Goal: Task Accomplishment & Management: Use online tool/utility

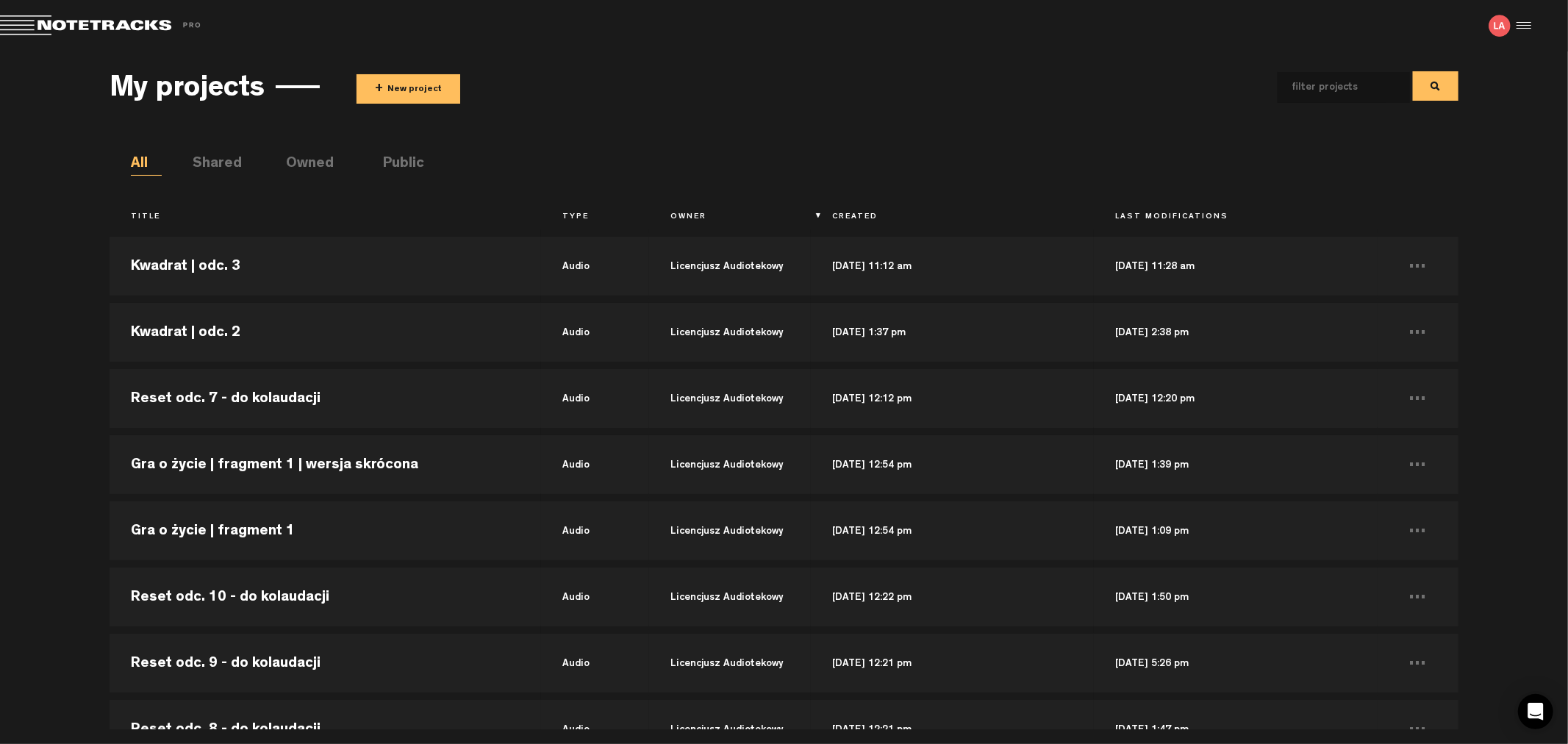
click at [403, 96] on button "+ New project" at bounding box center [407, 88] width 103 height 29
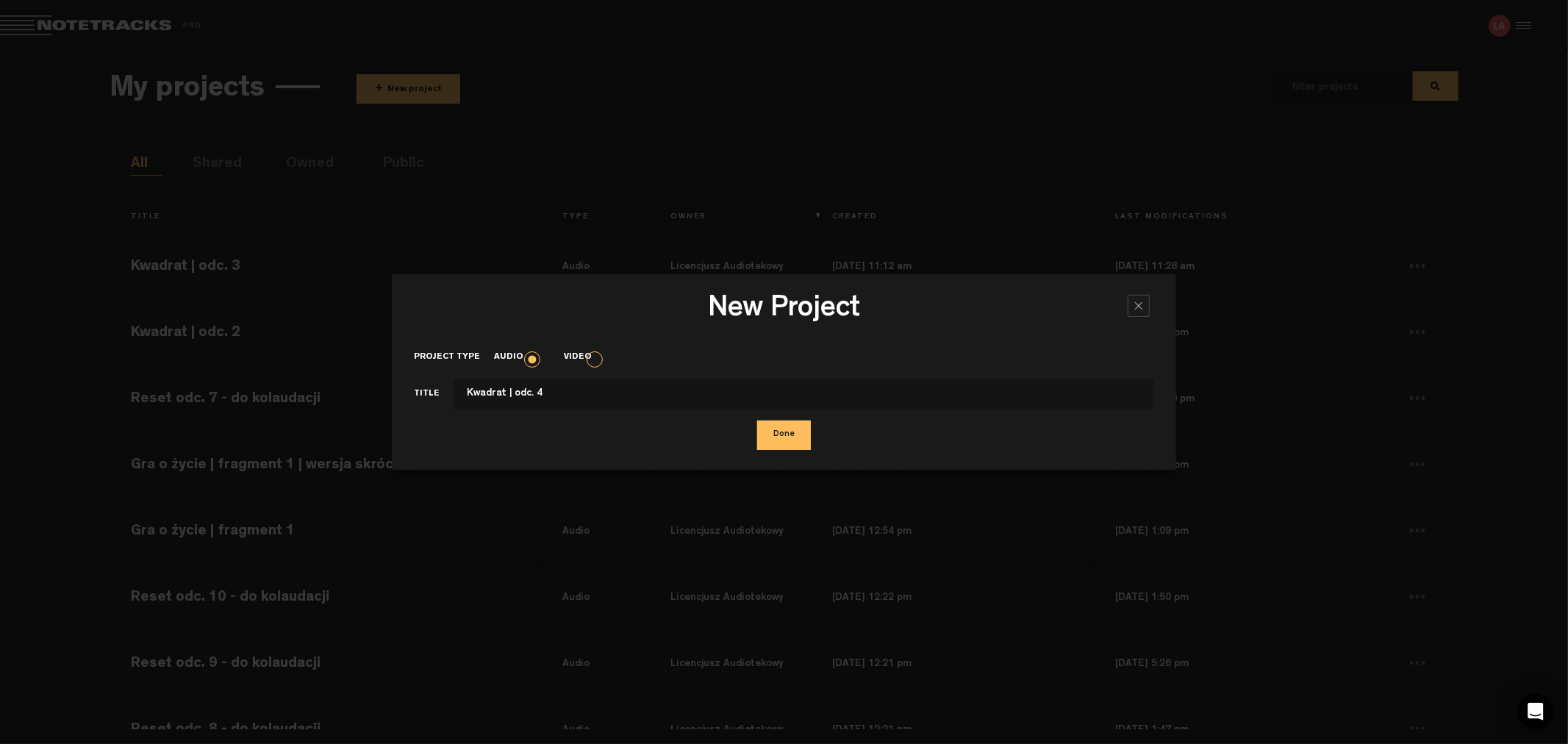
type input "Kwadrat | odc. 4"
click at [757, 420] on button "Done" at bounding box center [783, 435] width 54 height 29
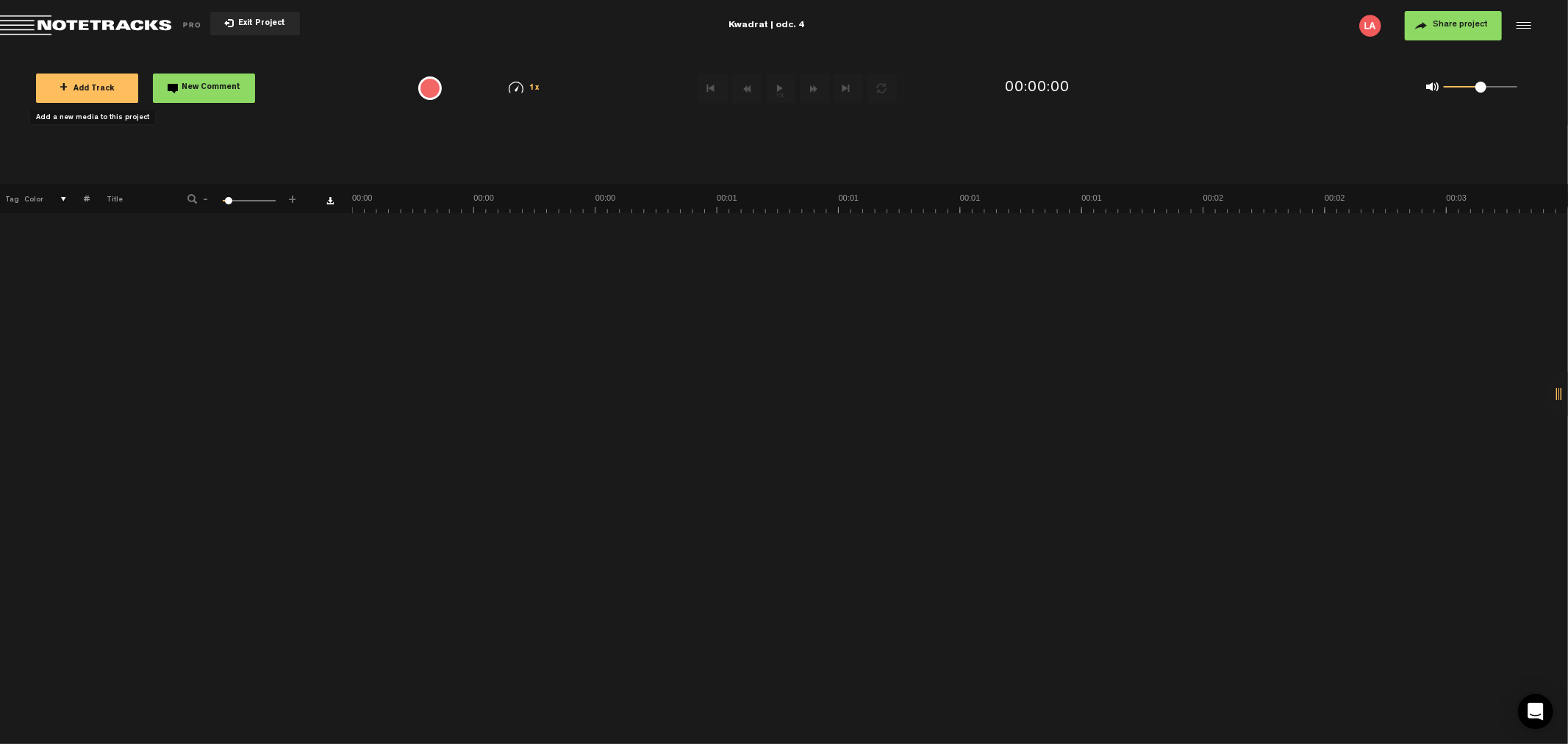
click at [84, 85] on span "+ Add Track" at bounding box center [87, 89] width 55 height 8
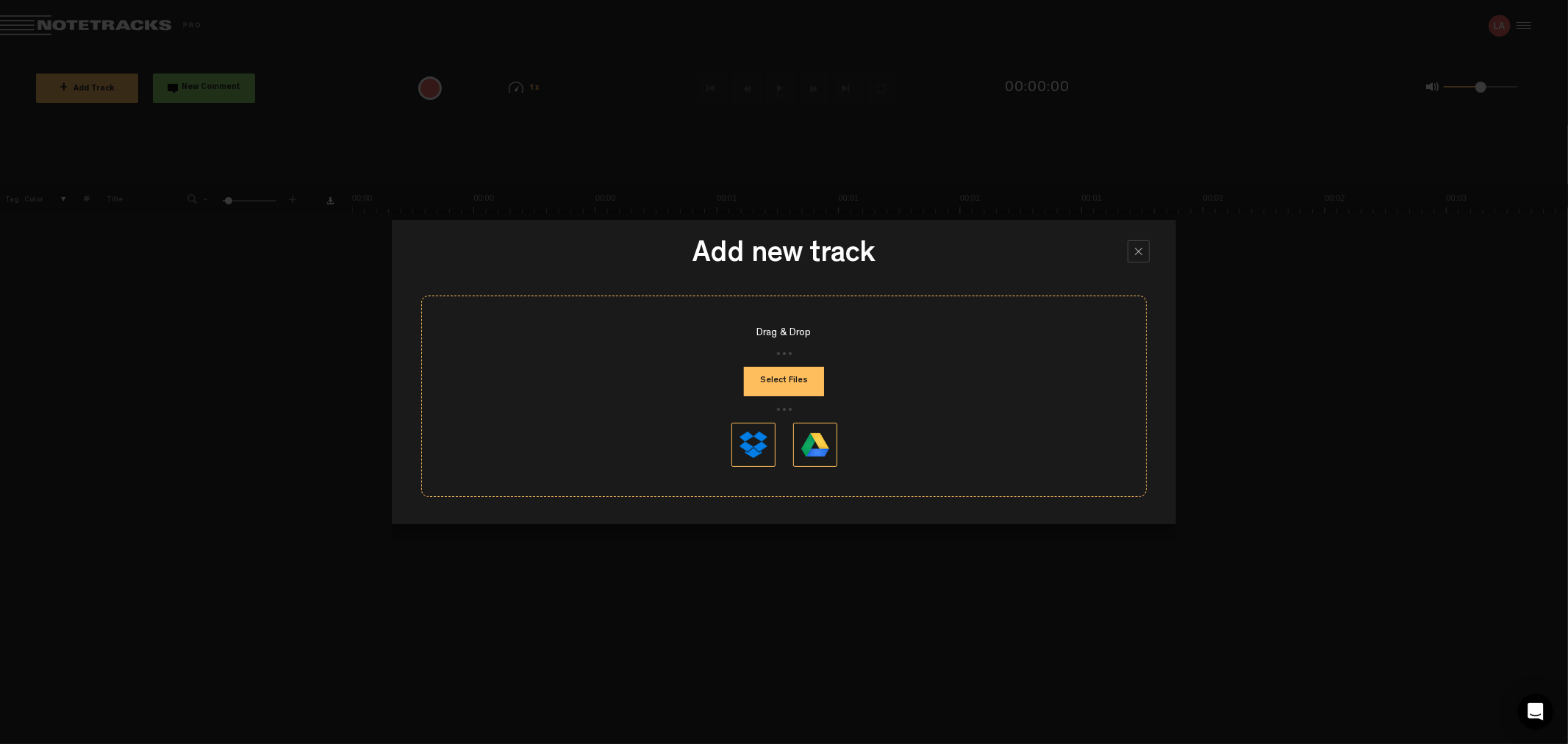
click at [809, 380] on button "Select Files" at bounding box center [784, 381] width 80 height 29
